Goal: Task Accomplishment & Management: Use online tool/utility

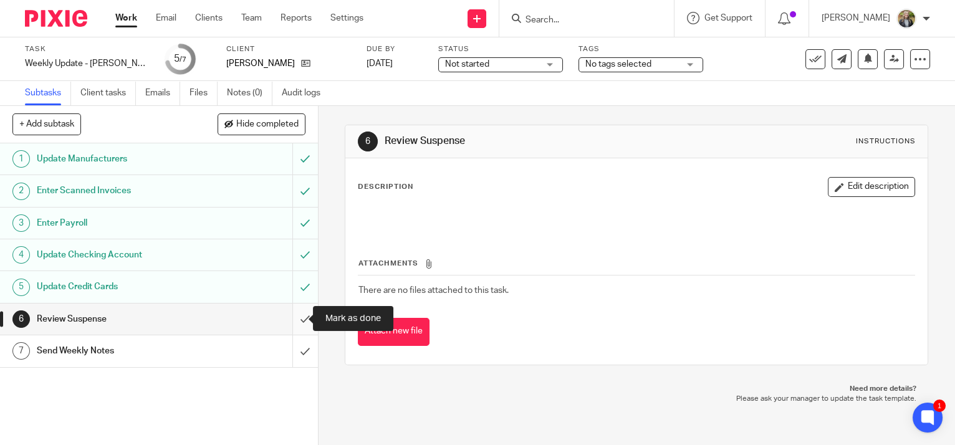
click at [291, 318] on input "submit" at bounding box center [159, 319] width 318 height 31
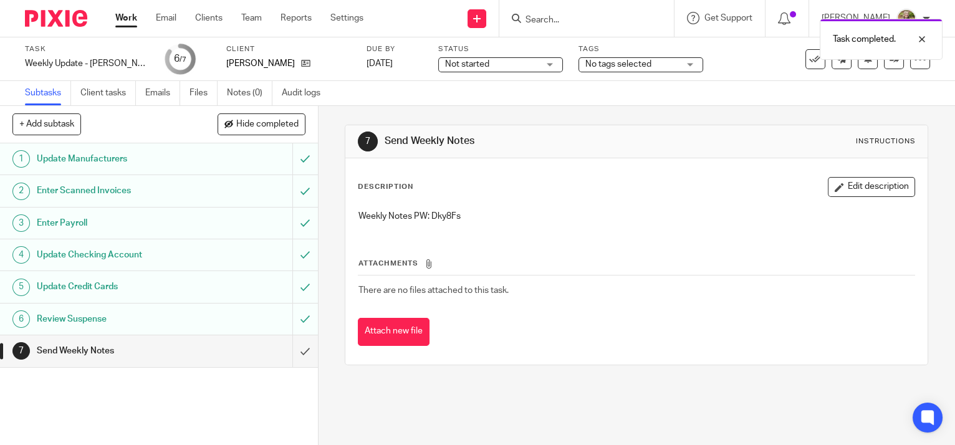
click at [442, 218] on p "Weekly Notes PW: Dky8Fs" at bounding box center [636, 216] width 556 height 12
copy p "Dky8Fs"
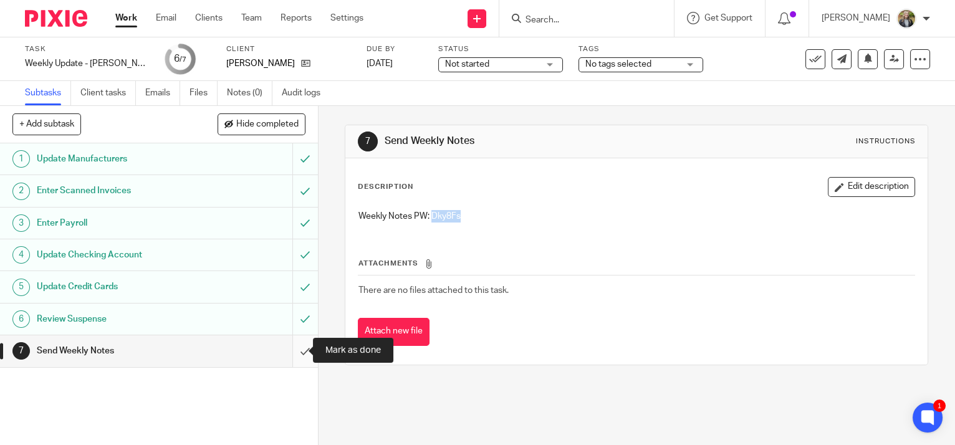
click at [298, 347] on input "submit" at bounding box center [159, 350] width 318 height 31
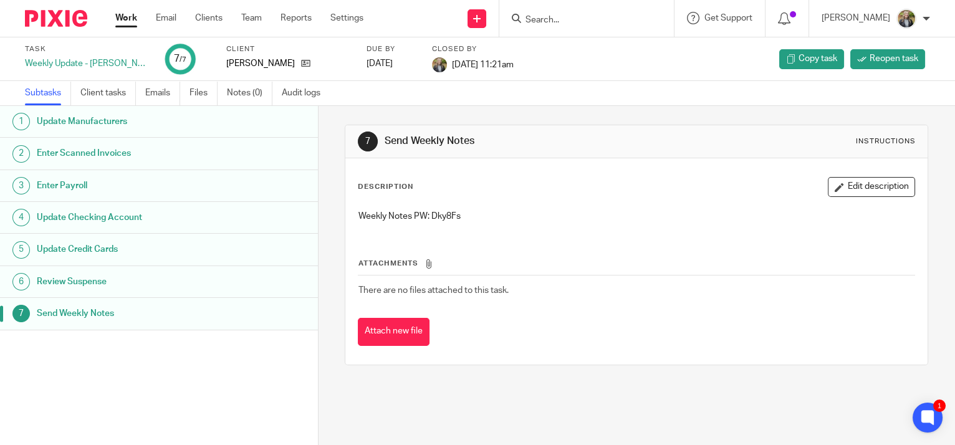
click at [125, 17] on link "Work" at bounding box center [126, 18] width 22 height 12
